Goal: Task Accomplishment & Management: Use online tool/utility

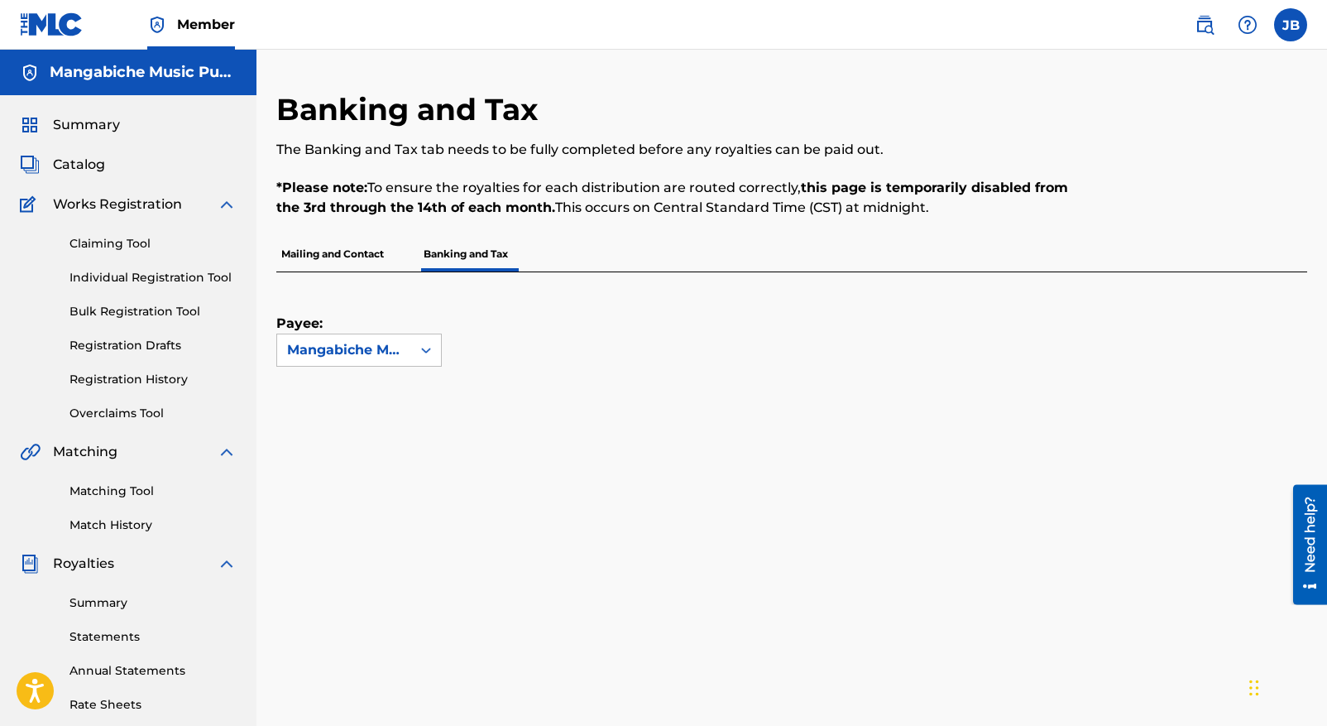
click at [1288, 18] on label at bounding box center [1290, 24] width 33 height 33
click at [1291, 25] on input "[PERSON_NAME] [PERSON_NAME][EMAIL_ADDRESS][PERSON_NAME][DOMAIN_NAME] Notificati…" at bounding box center [1291, 25] width 0 height 0
click at [1045, 386] on div "Payee: Mangabiche Music Publishing" at bounding box center [791, 432] width 1031 height 320
click at [328, 348] on div "Mangabiche Music Publishing" at bounding box center [344, 350] width 114 height 20
click at [423, 348] on icon at bounding box center [426, 350] width 17 height 17
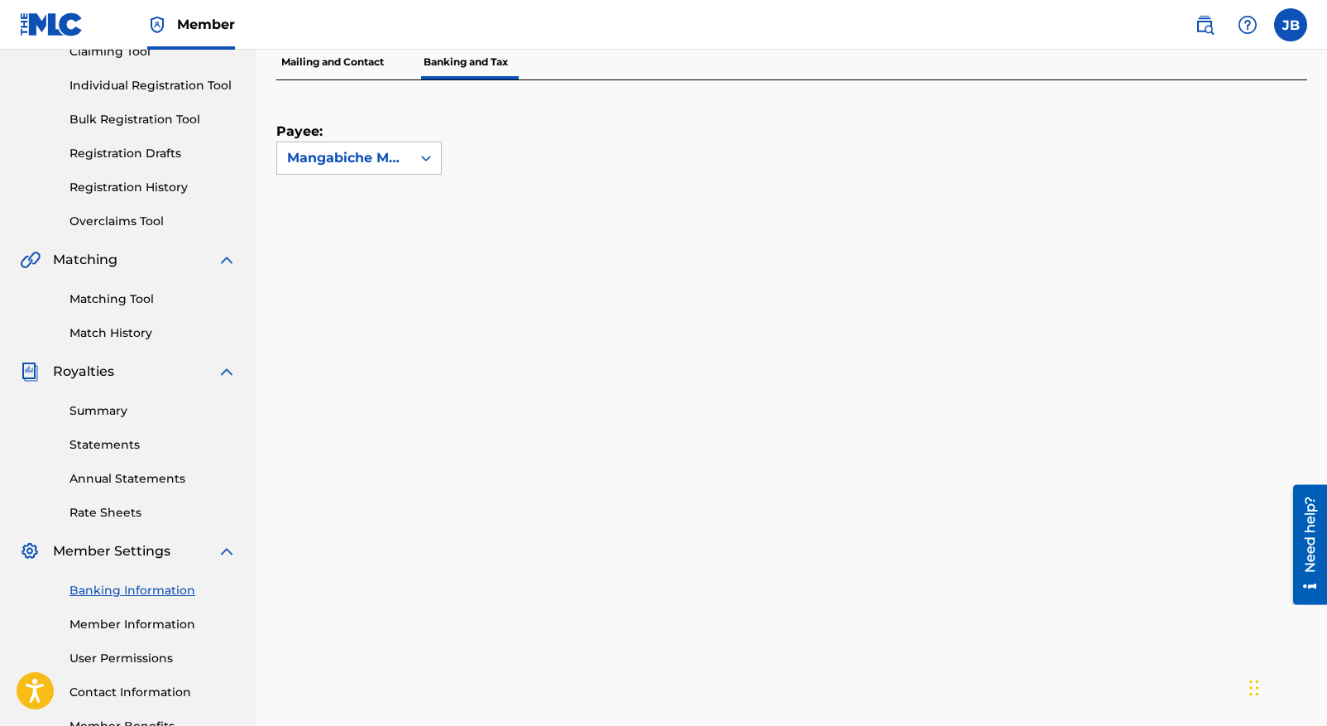
scroll to position [259, 0]
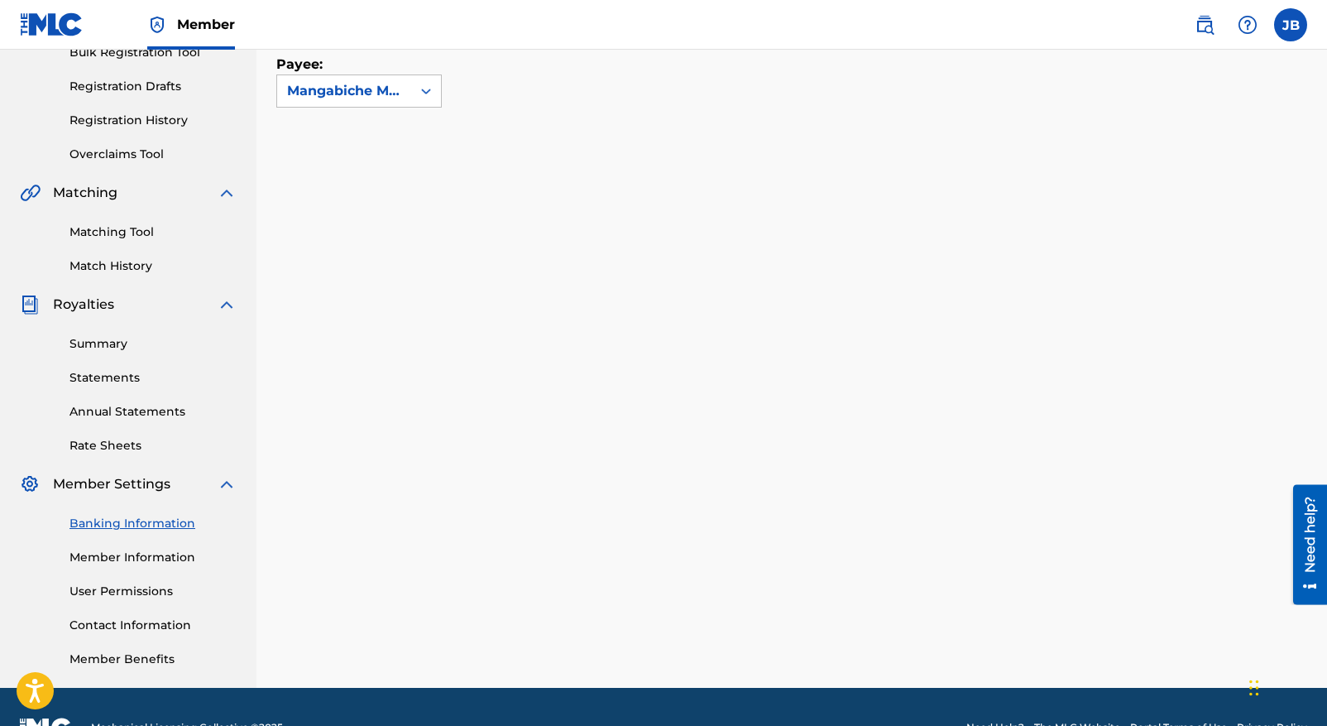
click at [113, 522] on link "Banking Information" at bounding box center [153, 523] width 167 height 17
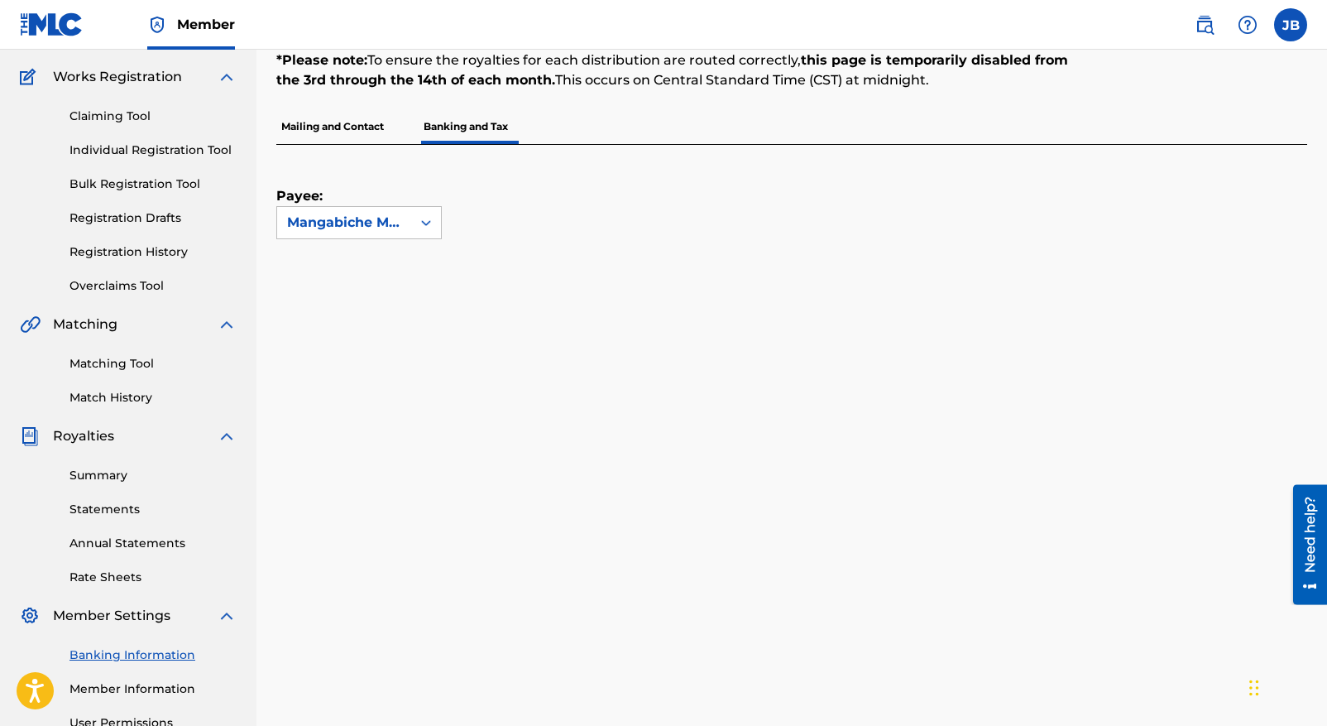
scroll to position [129, 0]
click at [124, 654] on link "Banking Information" at bounding box center [153, 653] width 167 height 17
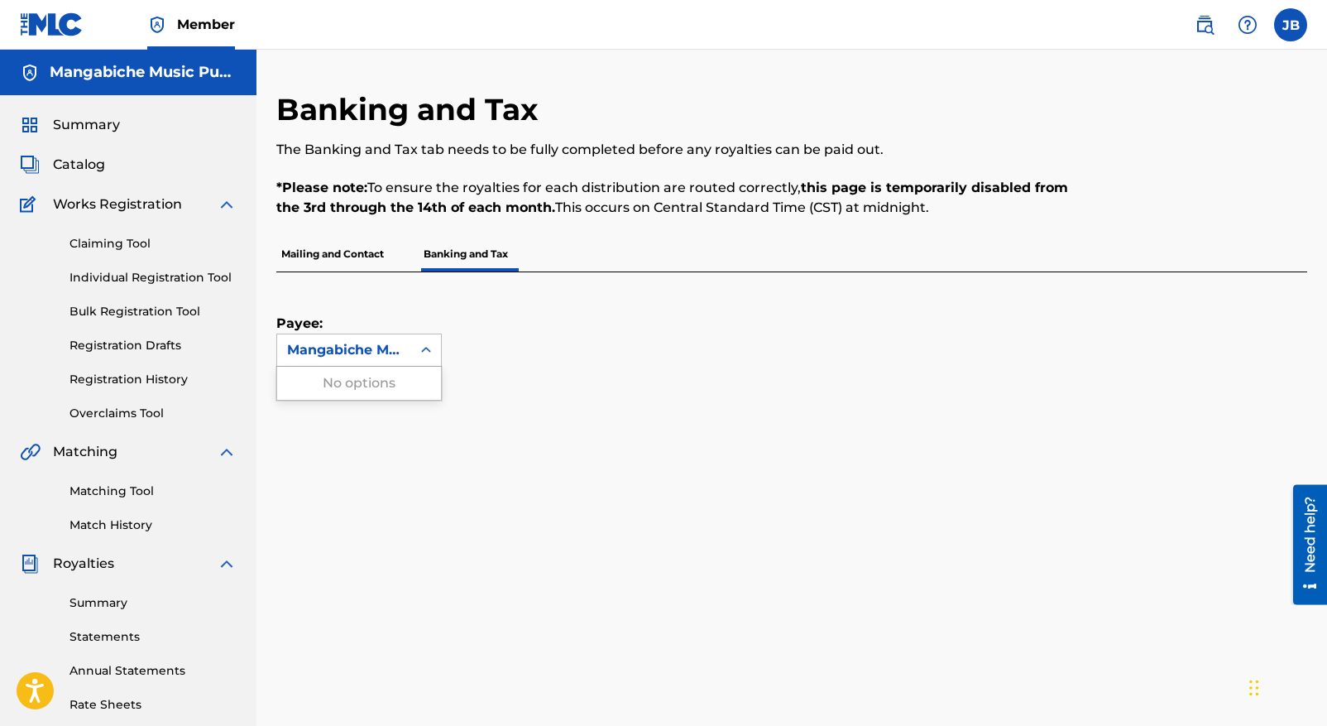
click at [425, 351] on icon at bounding box center [426, 350] width 17 height 17
click at [373, 343] on div "Mangabiche Music Publishing" at bounding box center [344, 350] width 114 height 20
click at [202, 26] on span "Member" at bounding box center [206, 24] width 58 height 19
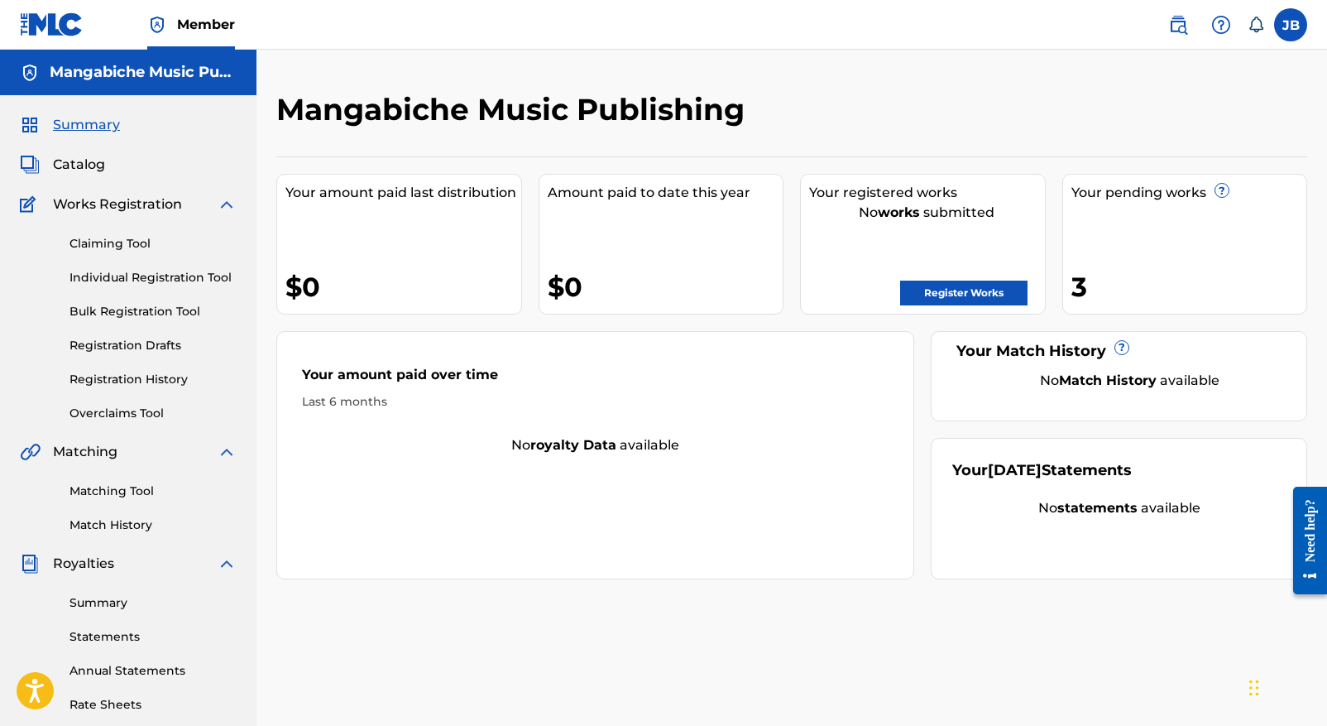
click at [694, 356] on div "Your amount paid over time Last 6 months" at bounding box center [595, 387] width 636 height 95
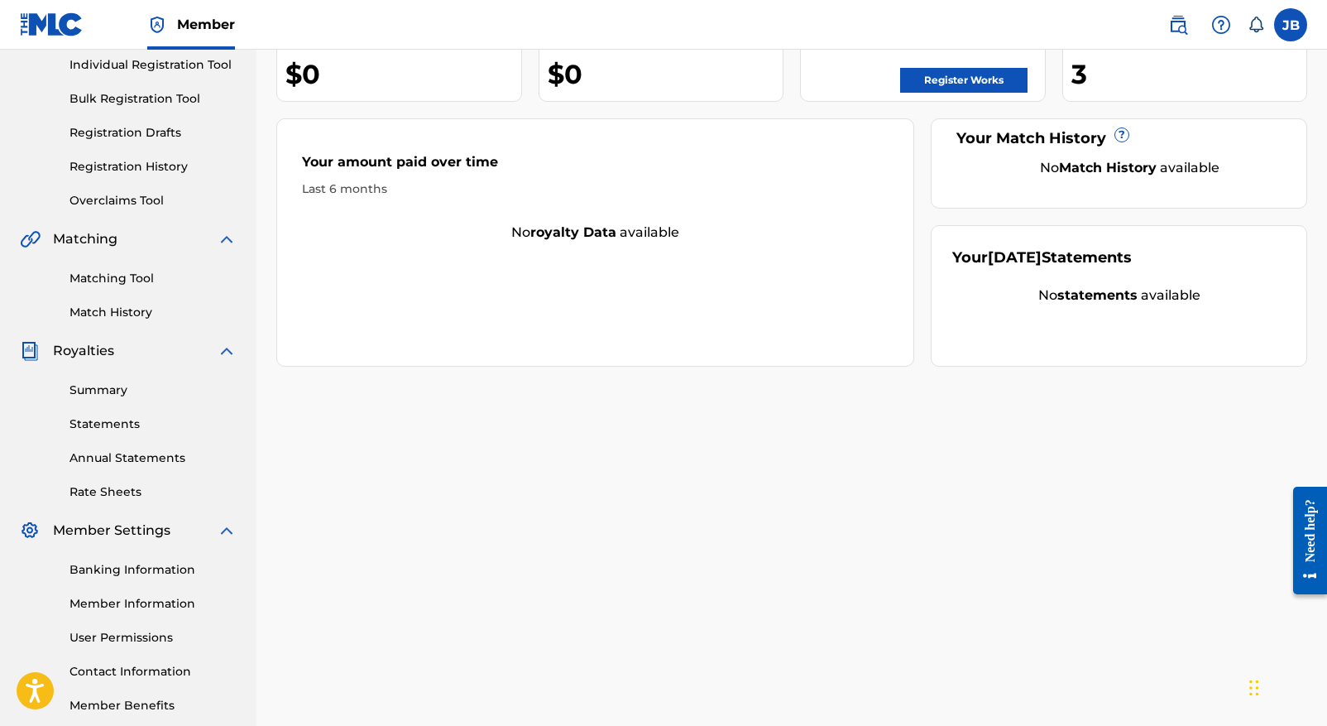
scroll to position [300, 0]
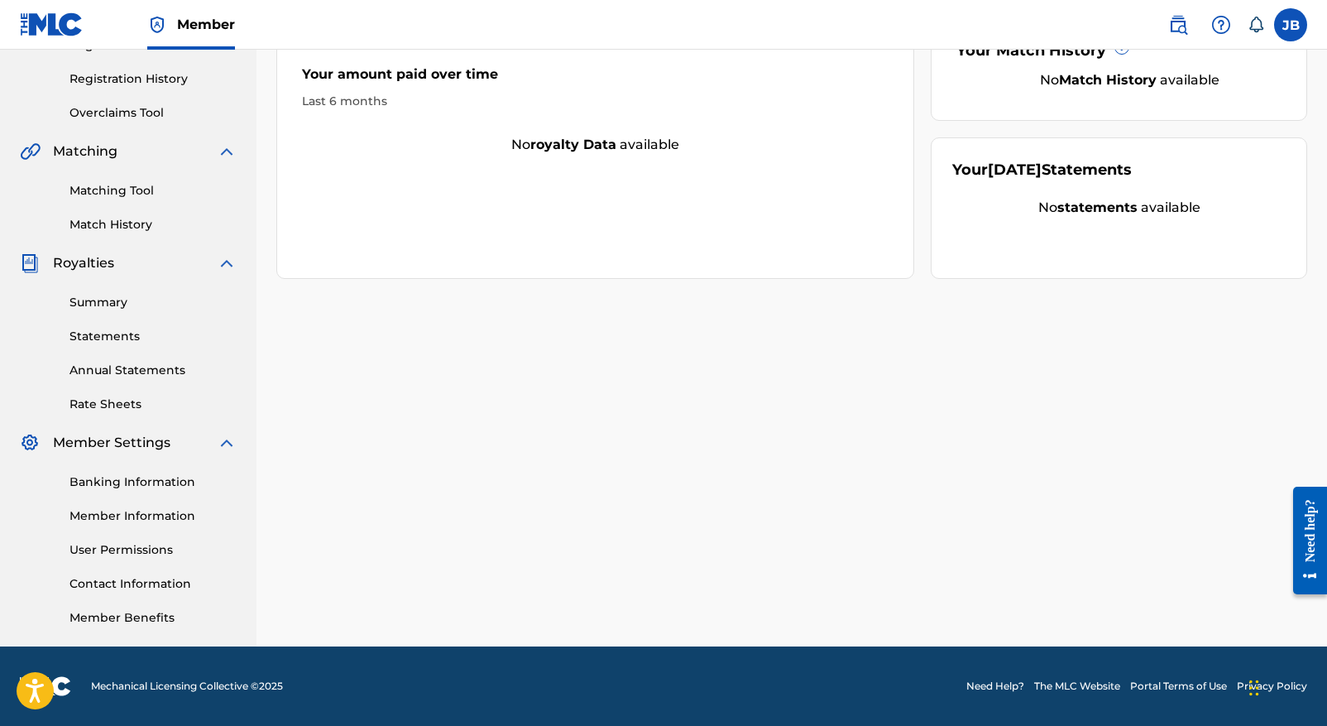
click at [116, 480] on link "Banking Information" at bounding box center [153, 481] width 167 height 17
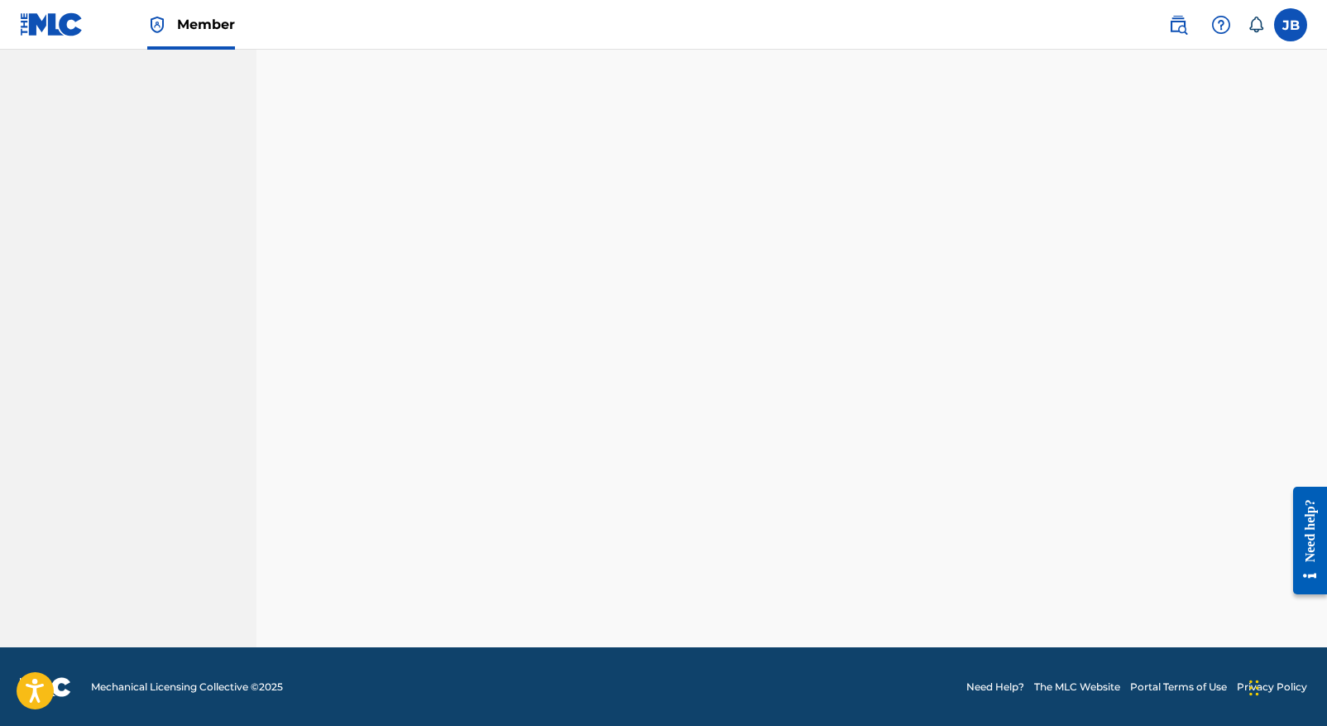
scroll to position [300, 0]
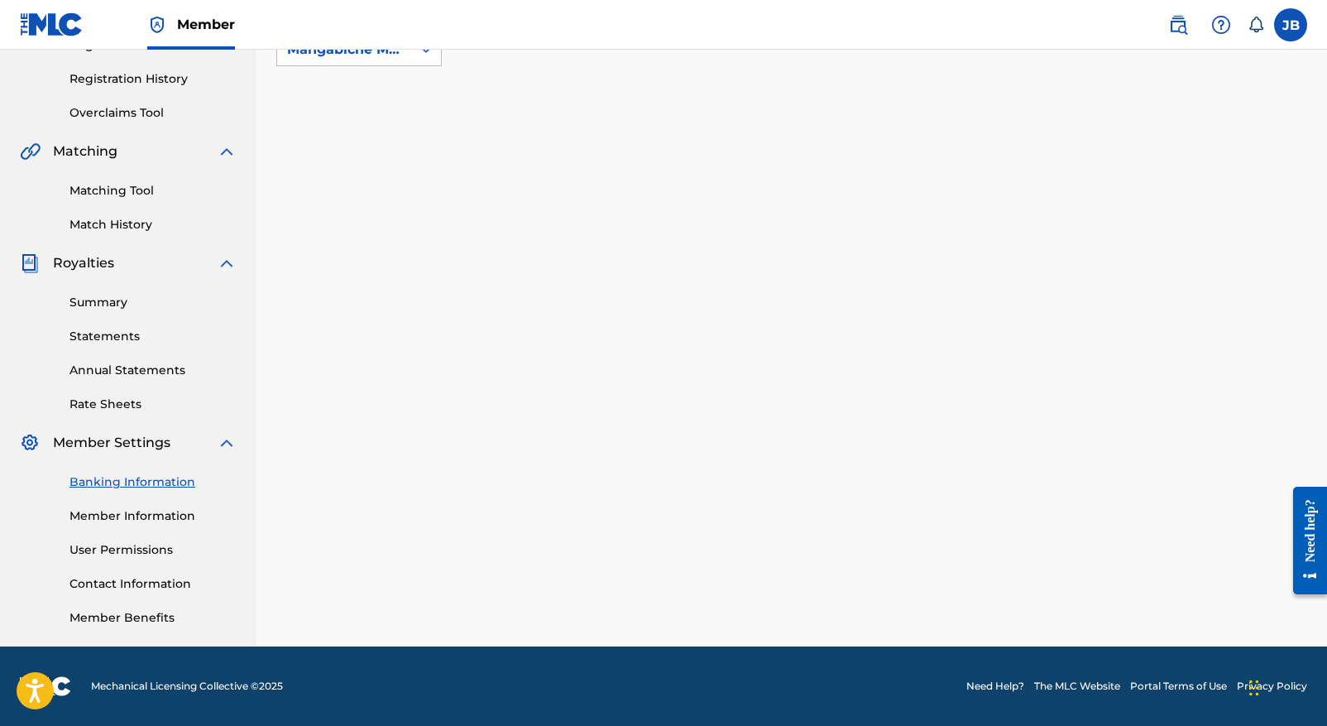
click at [108, 551] on link "User Permissions" at bounding box center [153, 549] width 167 height 17
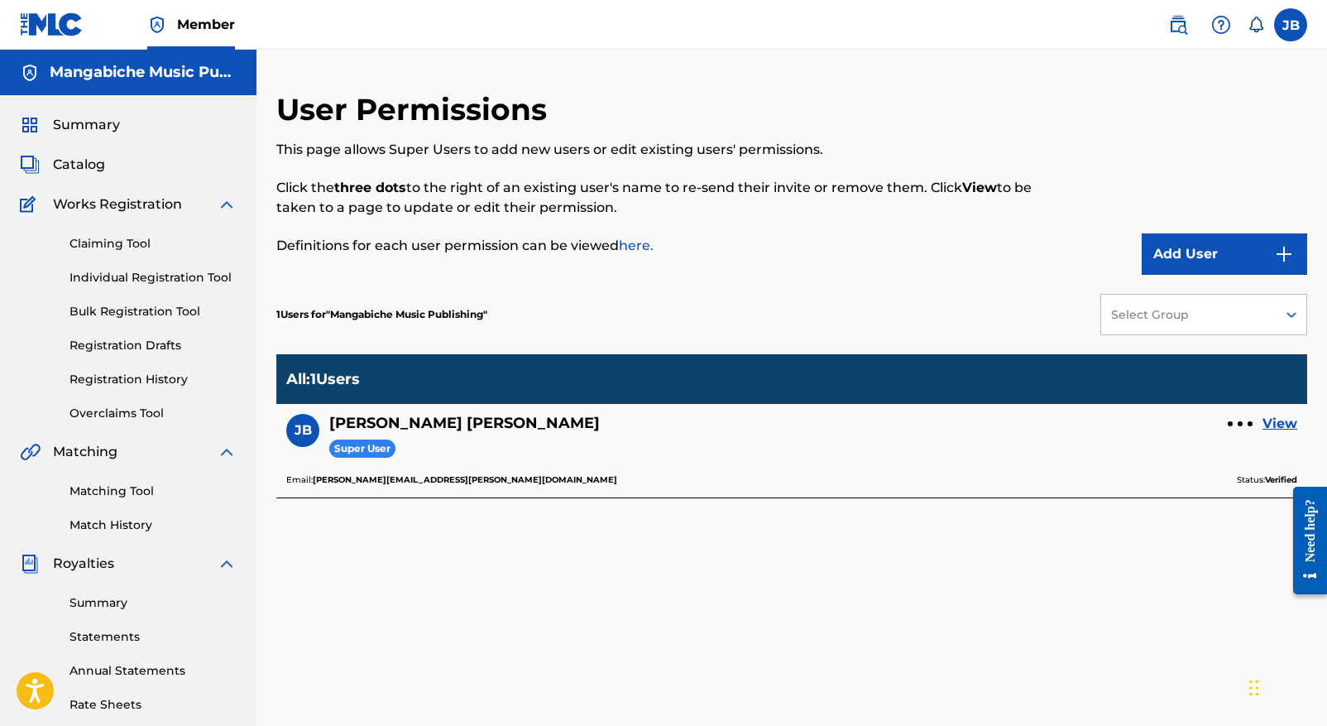
click at [1284, 418] on link "View" at bounding box center [1280, 424] width 35 height 20
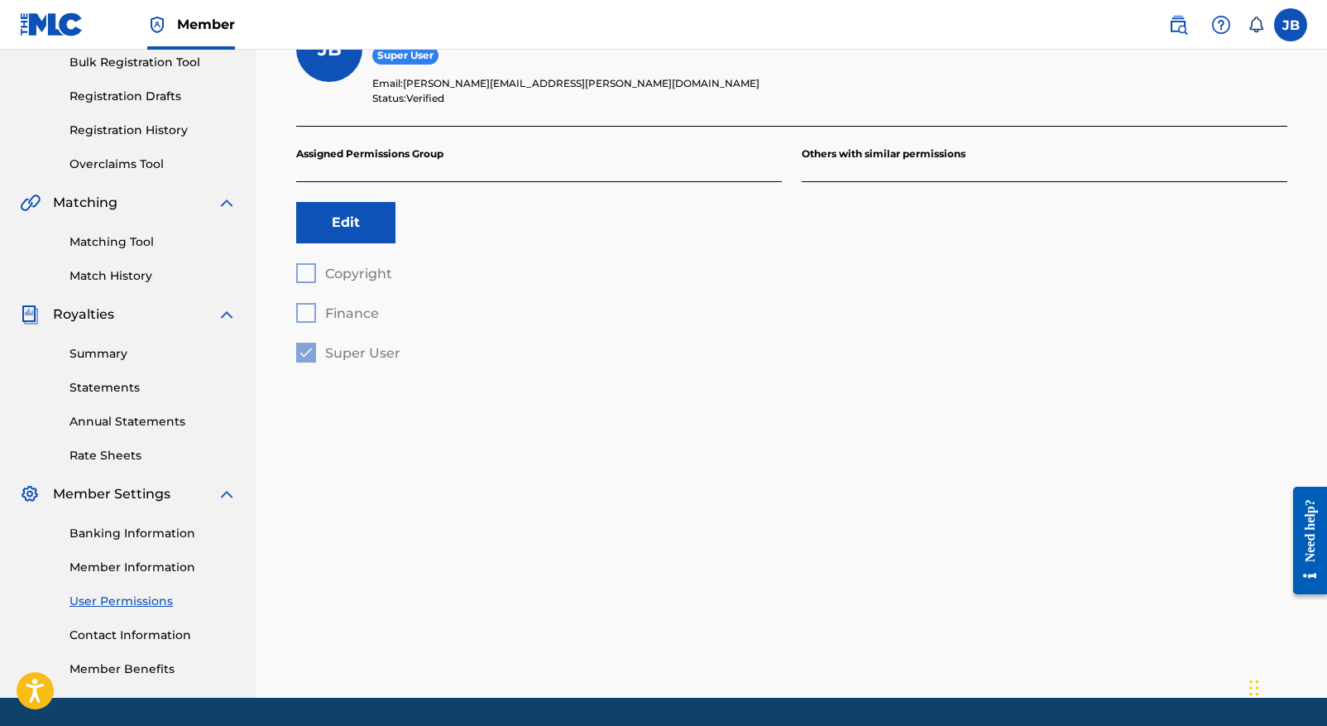
scroll to position [250, 0]
click at [133, 634] on link "Contact Information" at bounding box center [153, 634] width 167 height 17
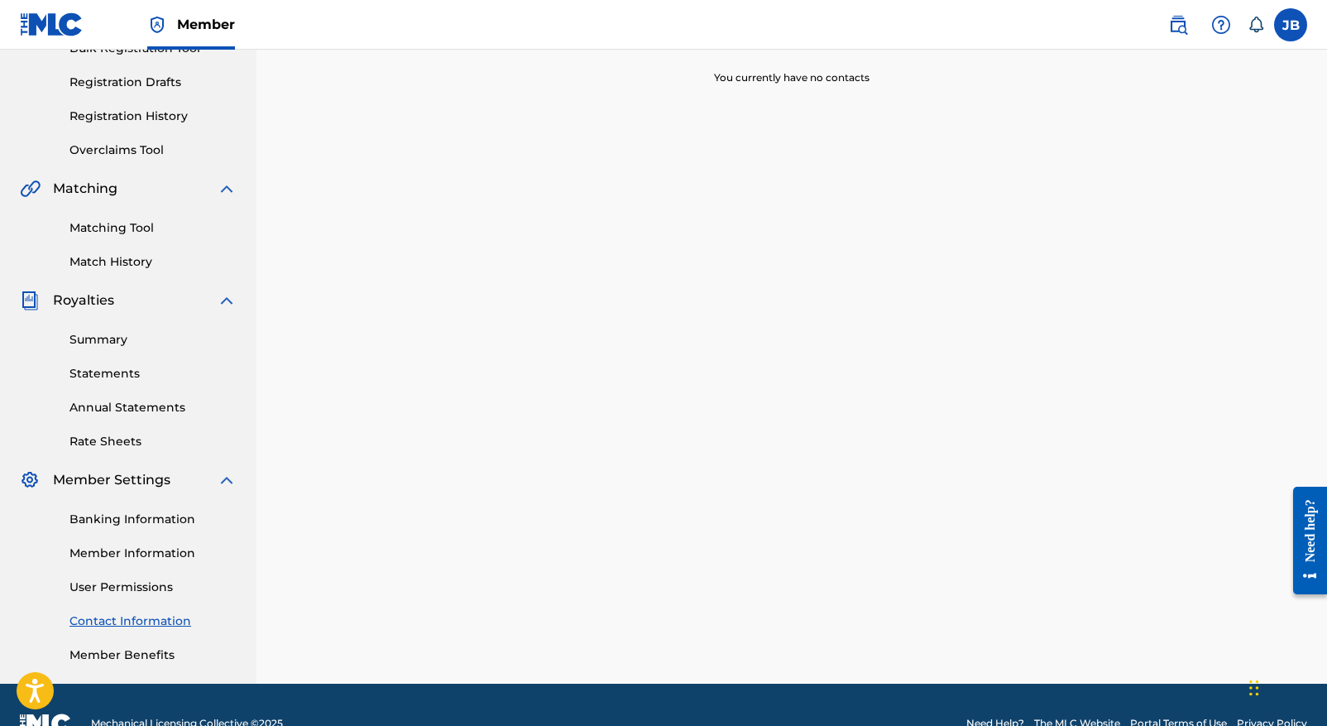
scroll to position [264, 0]
click at [130, 653] on link "Member Benefits" at bounding box center [153, 653] width 167 height 17
click at [122, 551] on link "Member Information" at bounding box center [153, 552] width 167 height 17
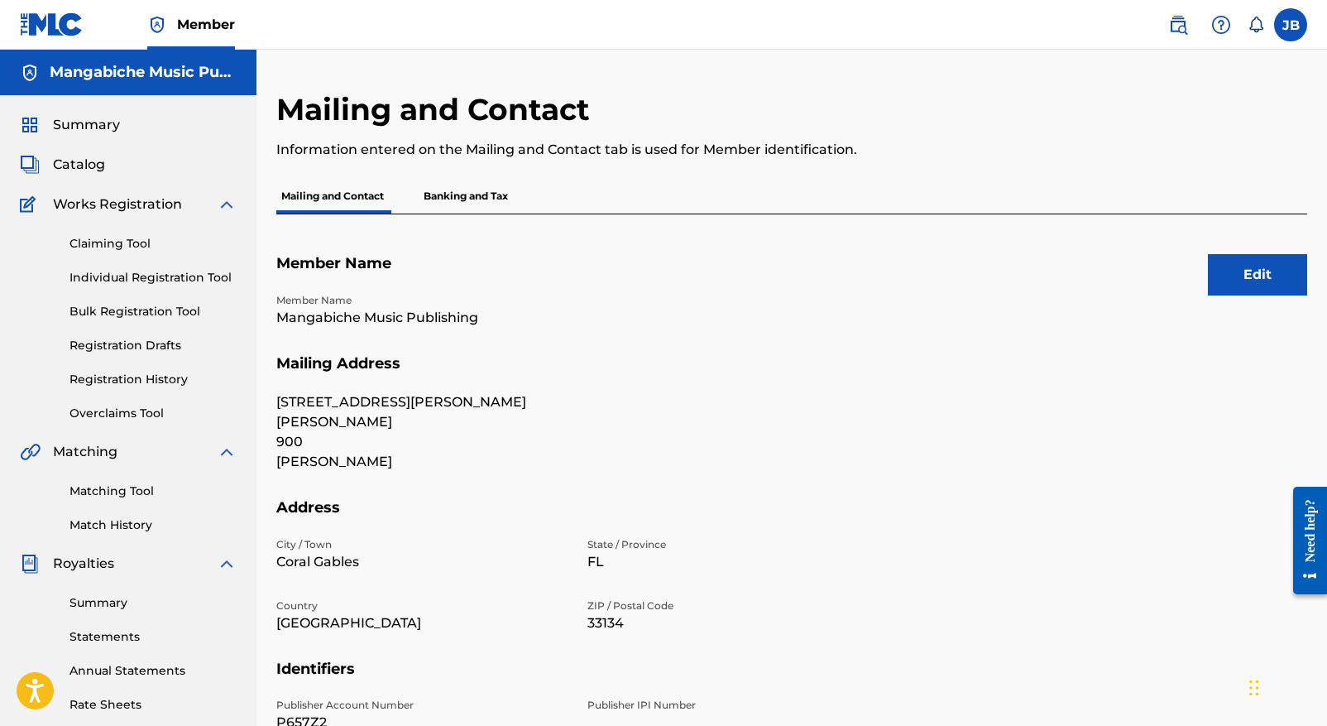
click at [105, 242] on link "Claiming Tool" at bounding box center [153, 243] width 167 height 17
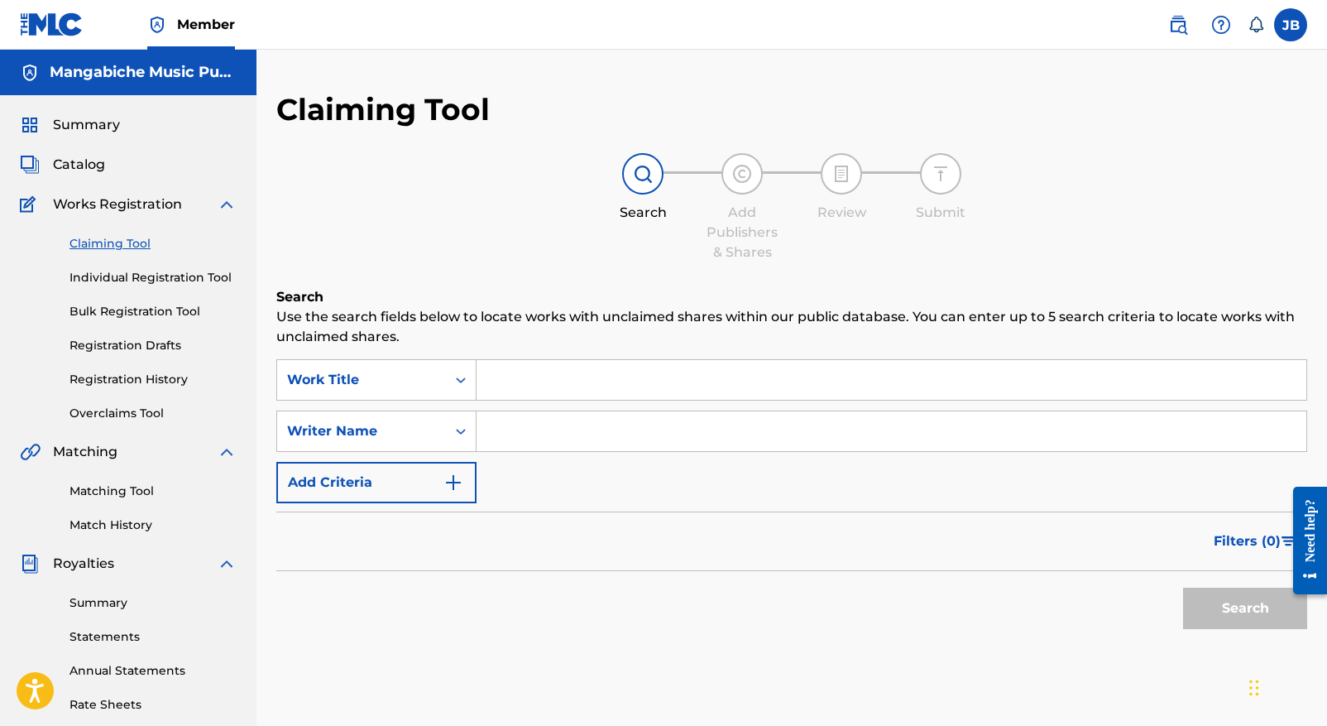
click at [496, 379] on input "Search Form" at bounding box center [892, 380] width 830 height 40
type input "La Vaquita Martina"
click at [502, 436] on input "Search Form" at bounding box center [892, 431] width 830 height 40
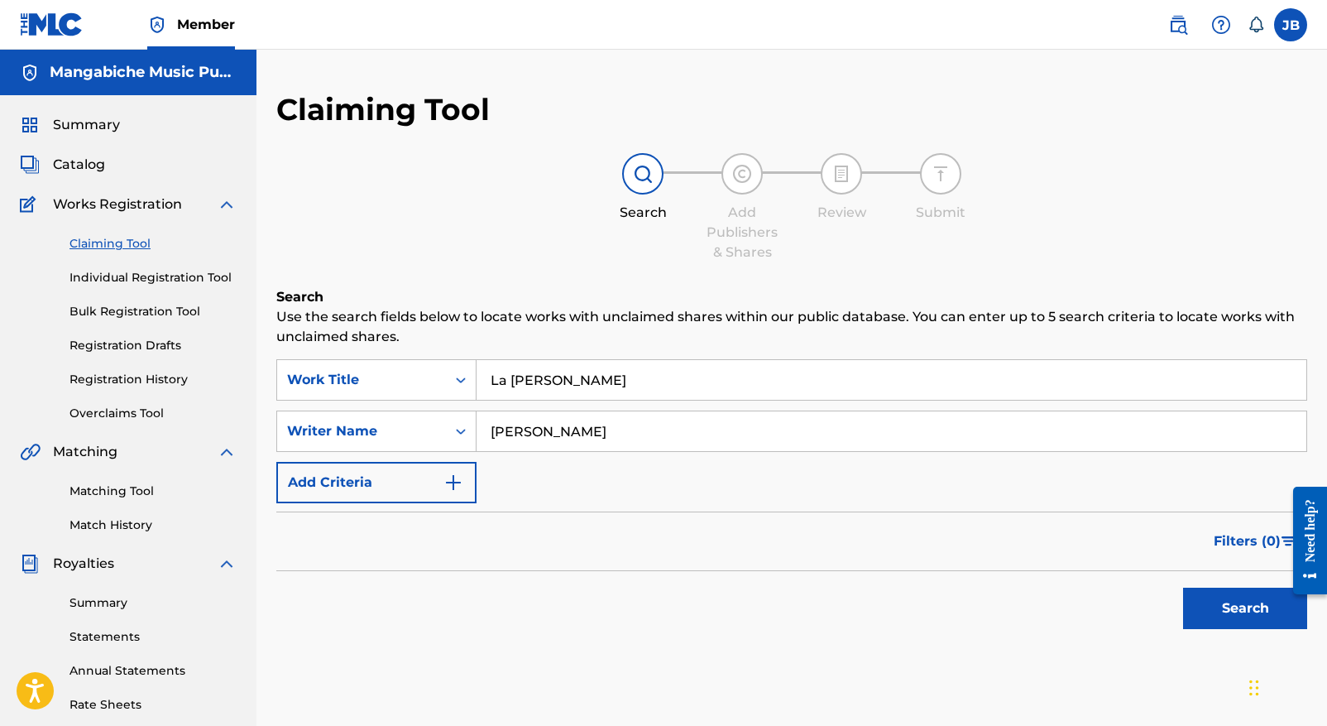
type input "Juliana Barrios"
click at [1217, 605] on button "Search" at bounding box center [1245, 608] width 124 height 41
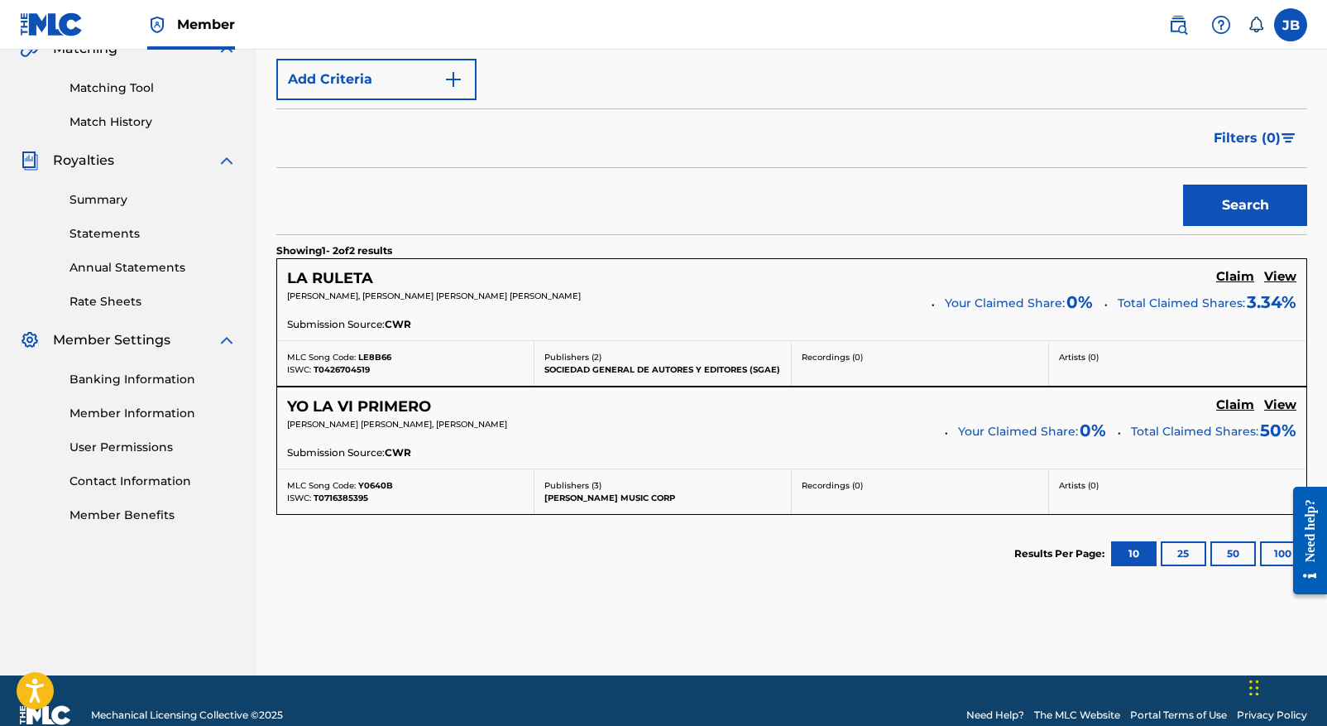
scroll to position [432, 0]
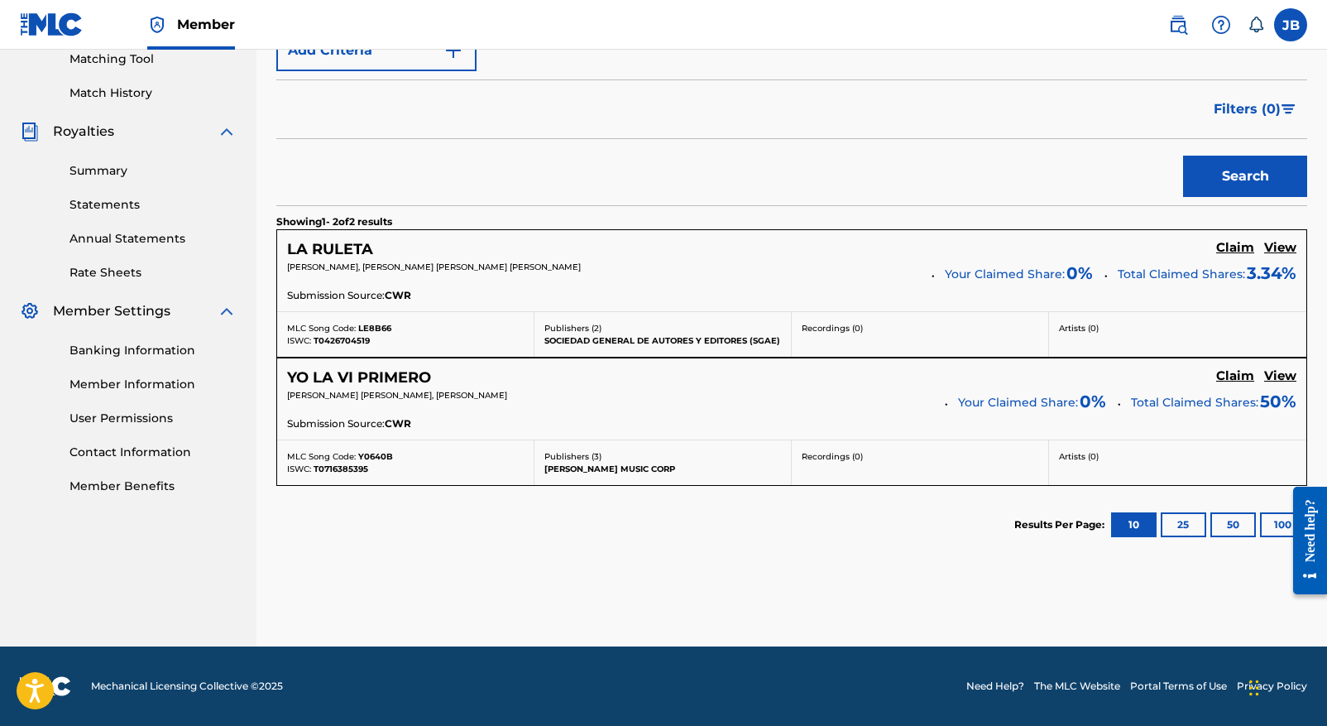
click at [1177, 520] on button "25" at bounding box center [1184, 524] width 46 height 25
